Goal: Information Seeking & Learning: Learn about a topic

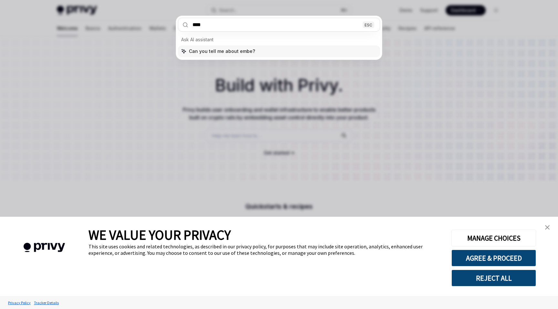
type input "*****"
type input "*******"
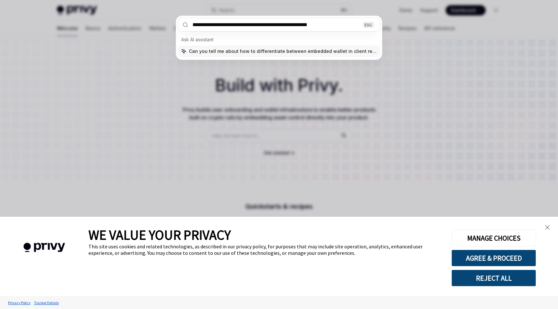
type input "**********"
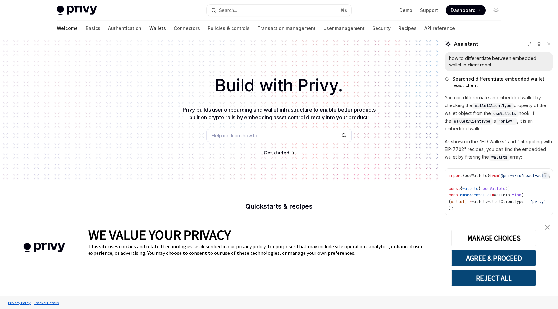
click at [149, 26] on link "Wallets" at bounding box center [157, 28] width 17 height 15
type textarea "*"
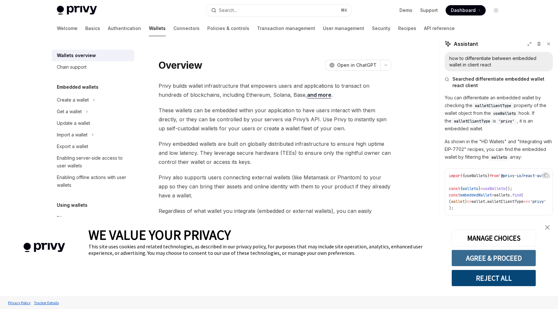
click at [498, 264] on button "AGREE & PROCEED" at bounding box center [493, 258] width 85 height 17
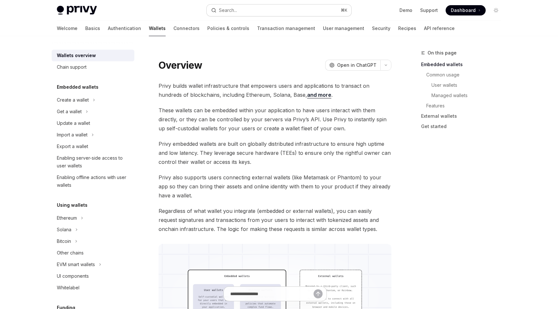
click at [250, 9] on button "Search... ⌘ K" at bounding box center [279, 11] width 145 height 12
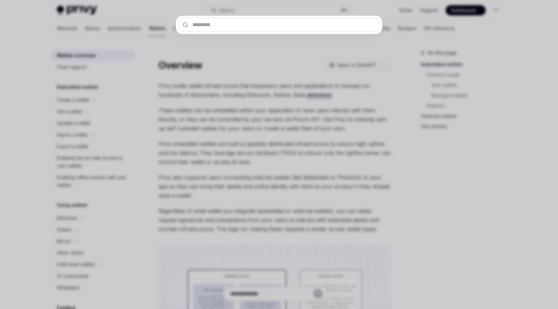
click at [179, 46] on div at bounding box center [279, 154] width 558 height 309
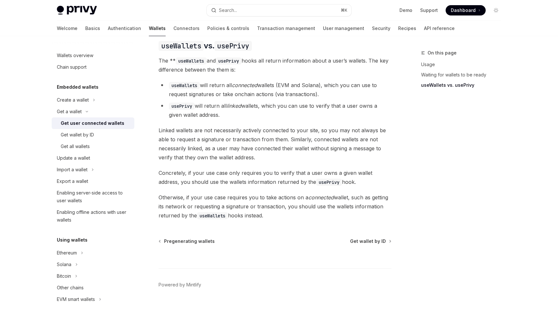
scroll to position [554, 0]
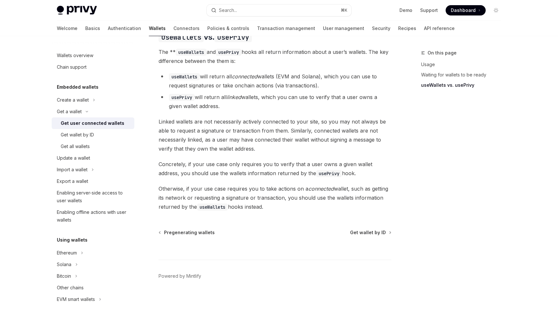
drag, startPoint x: 221, startPoint y: 101, endPoint x: 170, endPoint y: 74, distance: 58.2
click at [170, 74] on ul "useWallets will return all connected wallets (EVM and Solana), which you can us…" at bounding box center [275, 91] width 233 height 39
click at [180, 75] on li "useWallets will return all connected wallets (EVM and Solana), which you can us…" at bounding box center [275, 81] width 233 height 18
click at [90, 145] on div "Get all wallets" at bounding box center [75, 147] width 29 height 8
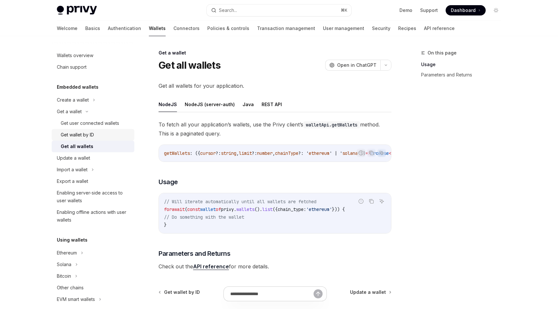
click at [105, 134] on div "Get wallet by ID" at bounding box center [96, 135] width 70 height 8
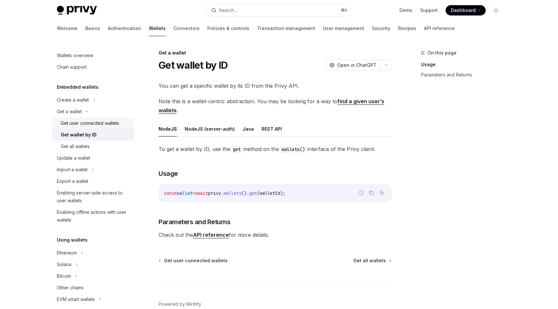
click at [112, 124] on div "Get user connected wallets" at bounding box center [90, 123] width 58 height 8
type textarea "*"
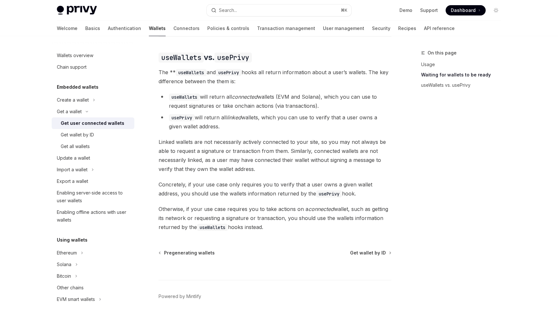
scroll to position [537, 0]
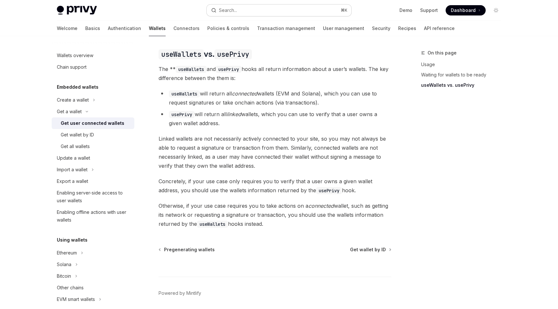
click at [242, 12] on button "Search... ⌘ K" at bounding box center [279, 11] width 145 height 12
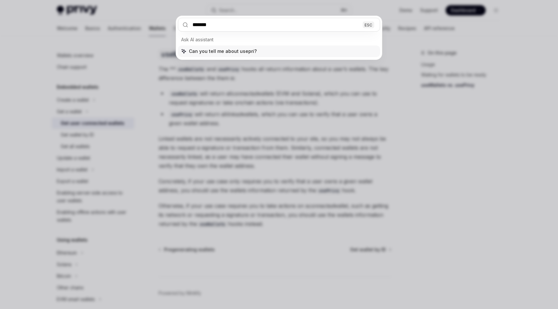
type input "********"
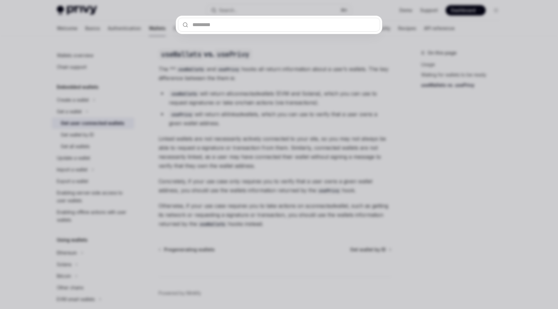
click at [238, 74] on div at bounding box center [279, 154] width 558 height 309
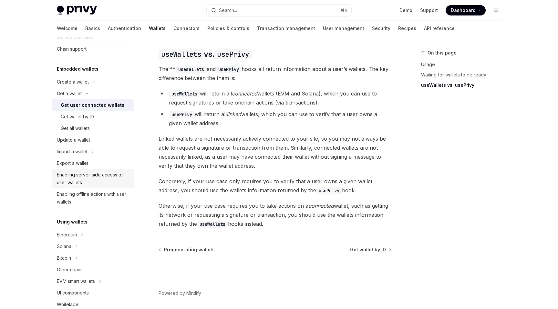
scroll to position [19, 0]
click at [84, 232] on div "Ethereum" at bounding box center [93, 234] width 83 height 12
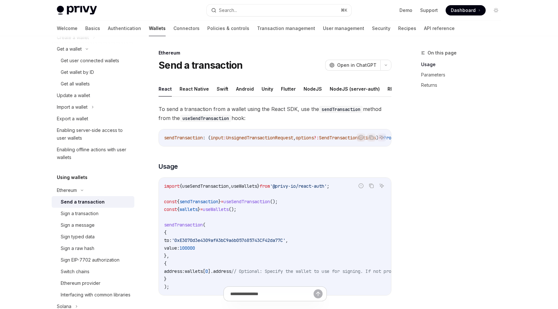
scroll to position [56, 0]
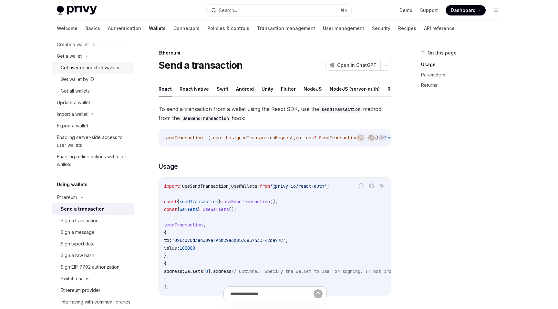
click at [92, 68] on div "Get user connected wallets" at bounding box center [90, 68] width 58 height 8
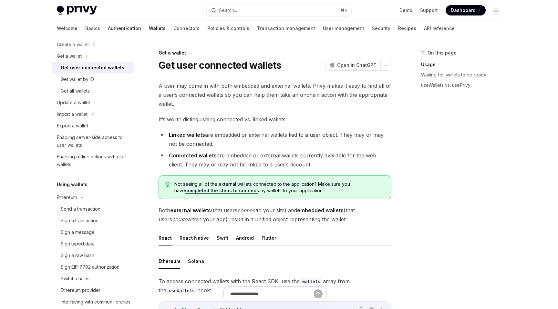
click at [108, 31] on link "Authentication" at bounding box center [124, 28] width 33 height 15
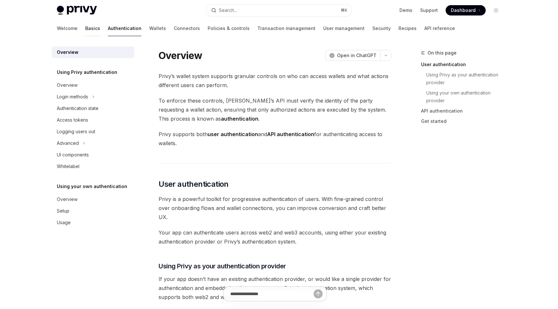
click at [85, 30] on link "Basics" at bounding box center [92, 28] width 15 height 15
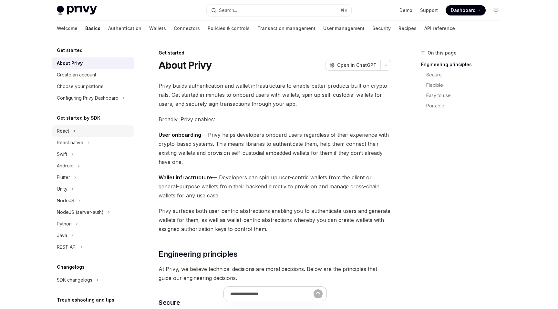
click at [69, 132] on div "React" at bounding box center [63, 131] width 12 height 8
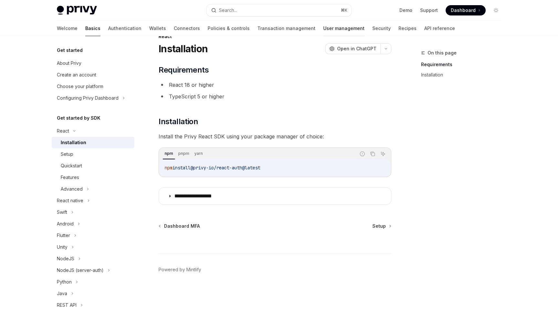
click at [323, 26] on link "User management" at bounding box center [343, 28] width 41 height 15
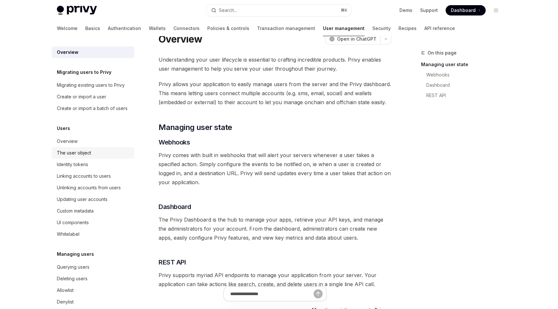
click at [92, 152] on div "The user object" at bounding box center [94, 153] width 74 height 8
type textarea "*"
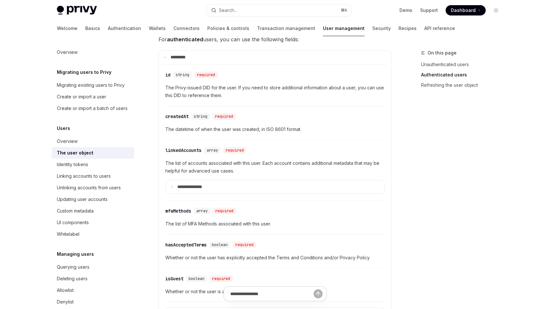
scroll to position [193, 0]
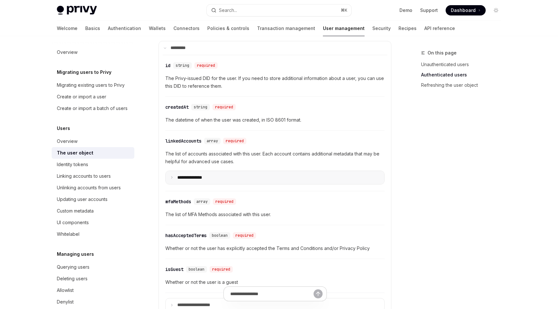
click at [175, 179] on summary "**********" at bounding box center [275, 178] width 219 height 14
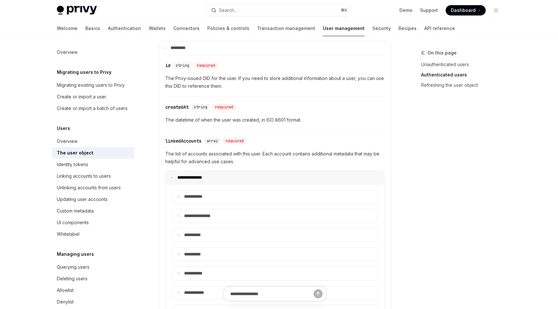
scroll to position [217, 0]
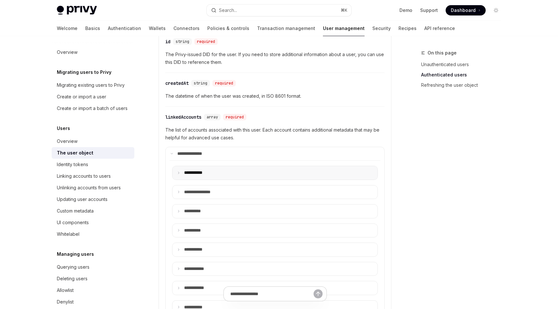
click at [178, 172] on icon at bounding box center [178, 172] width 3 height 3
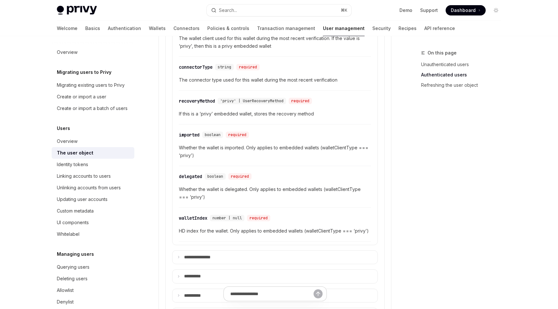
scroll to position [526, 0]
